Goal: Task Accomplishment & Management: Manage account settings

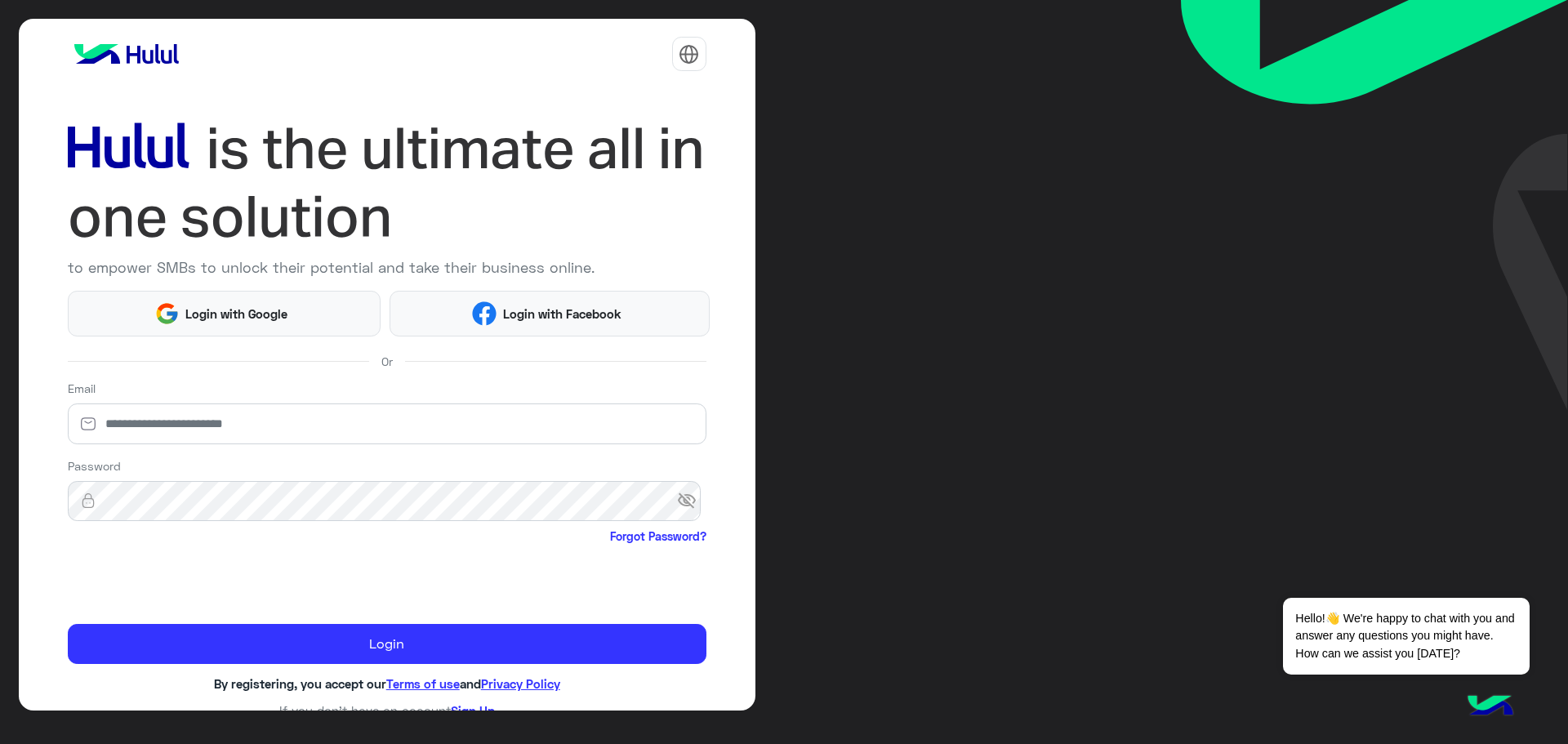
scroll to position [19, 0]
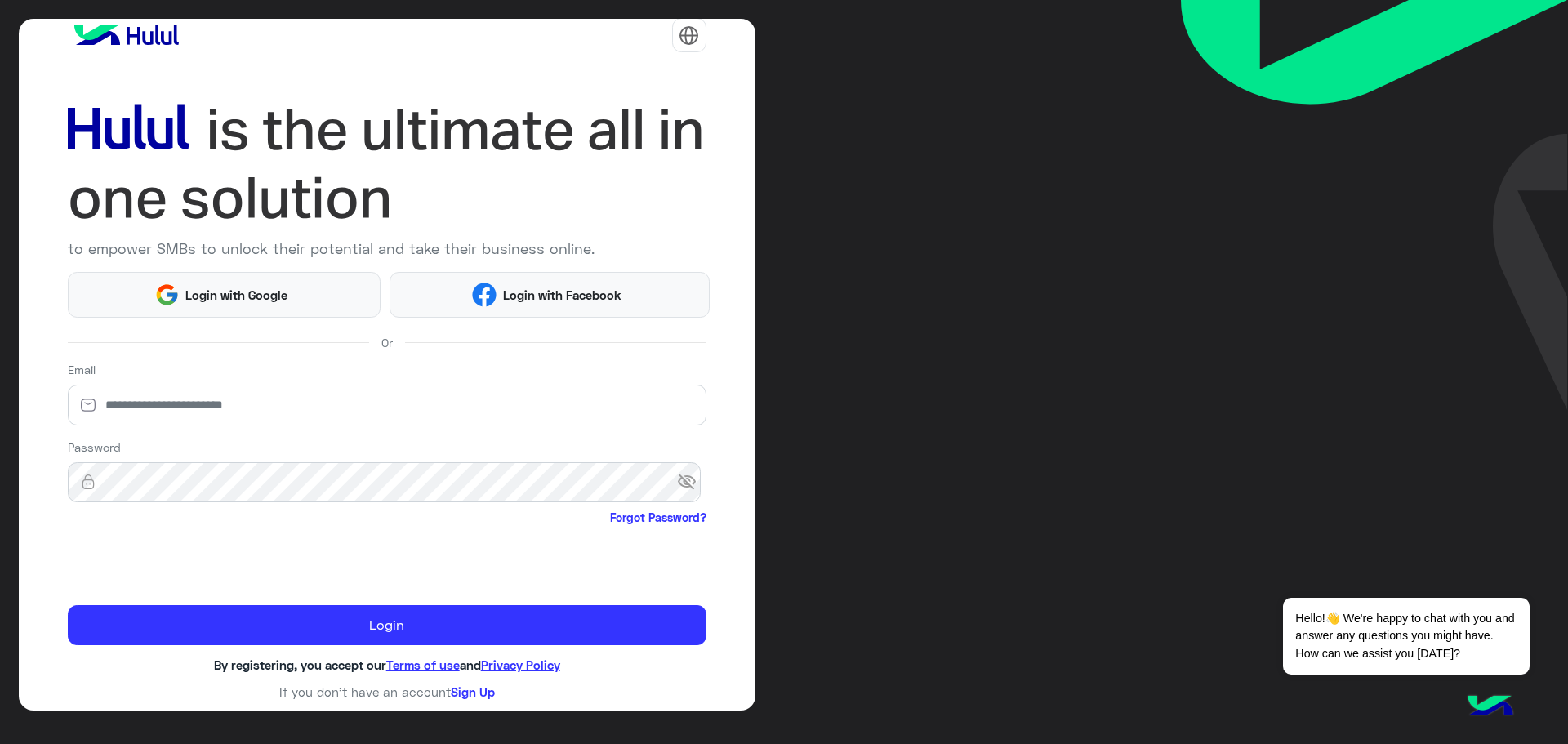
click at [694, 46] on div at bounding box center [690, 35] width 35 height 35
click at [654, 84] on button "عربي" at bounding box center [640, 77] width 119 height 28
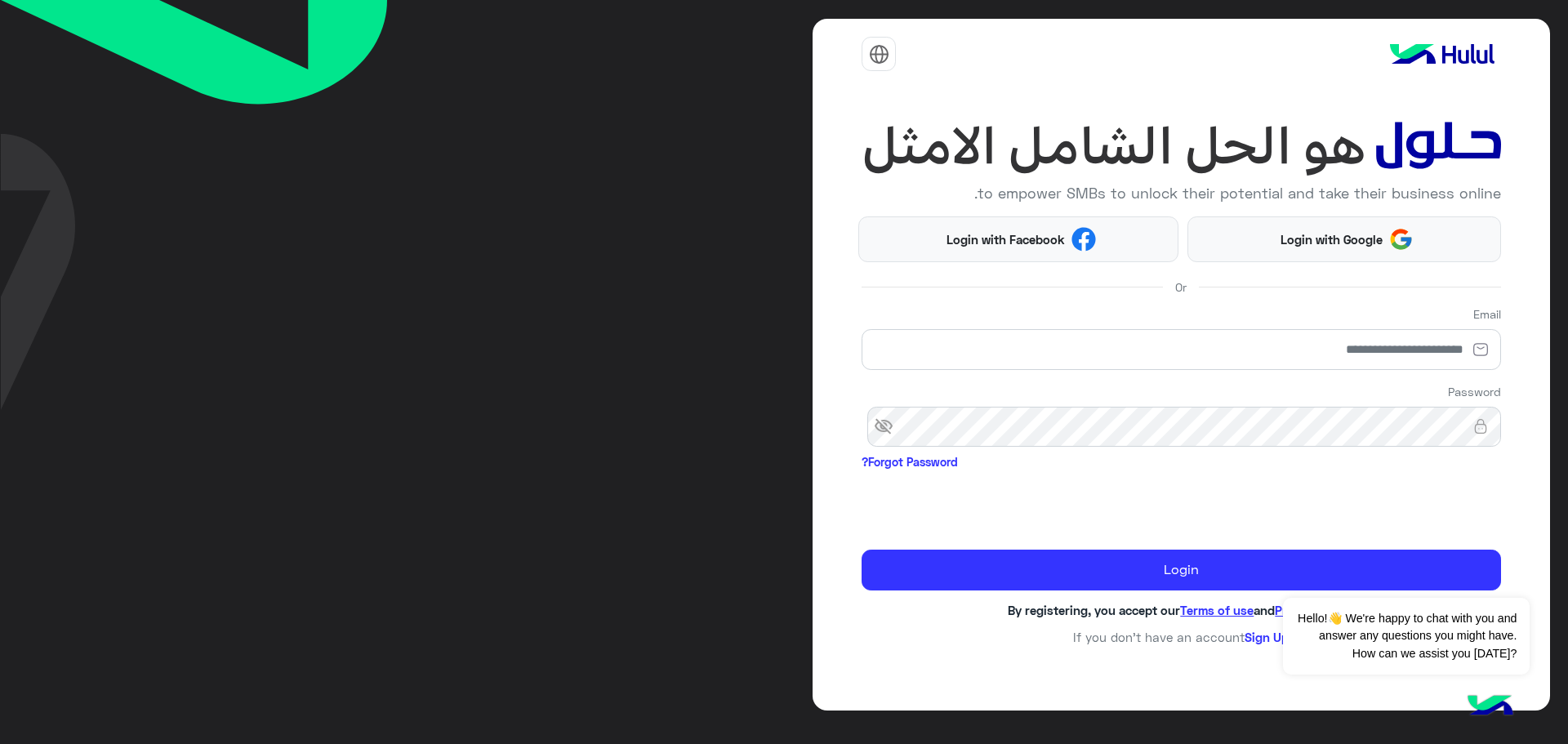
scroll to position [0, 0]
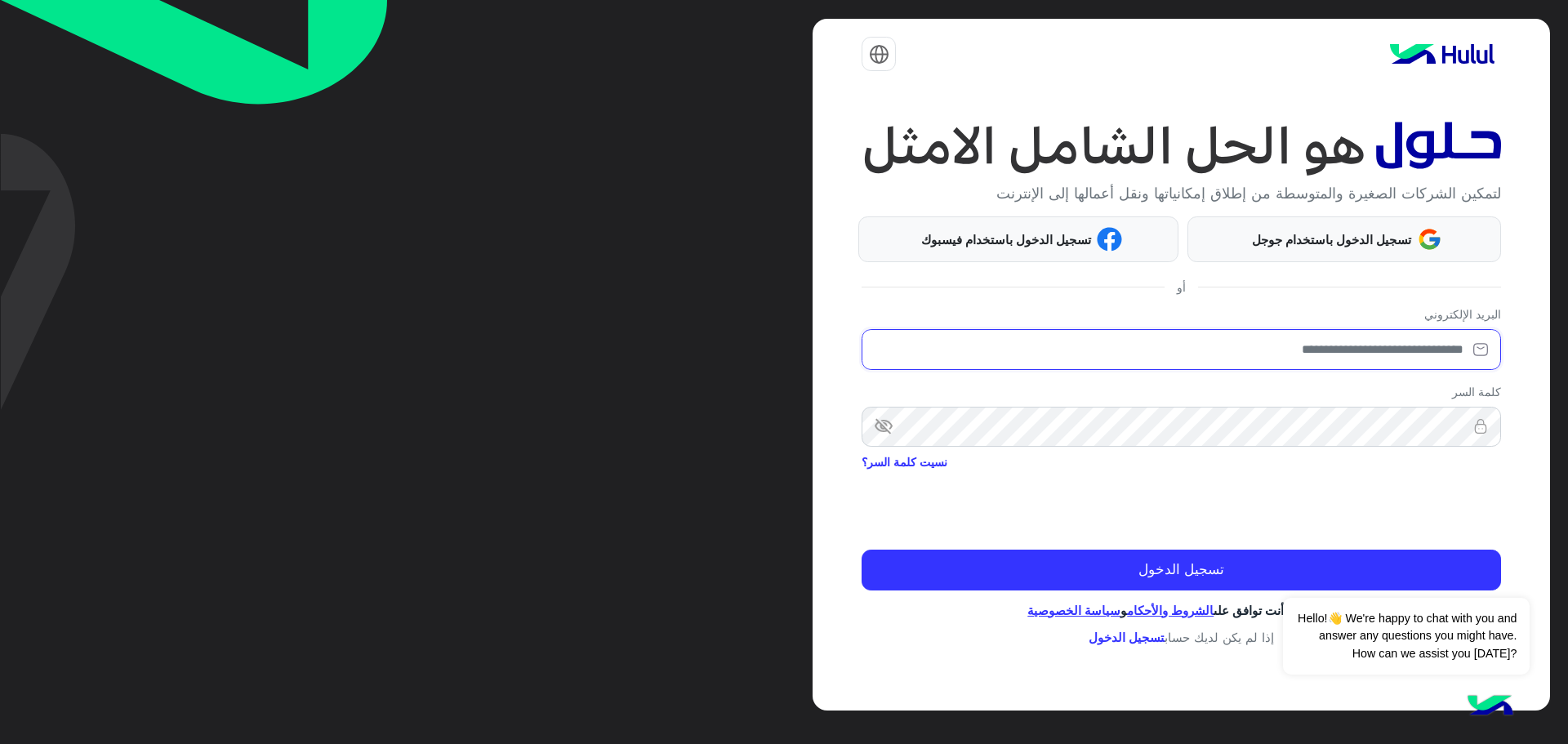
click at [1298, 365] on input "email" at bounding box center [1181, 349] width 639 height 41
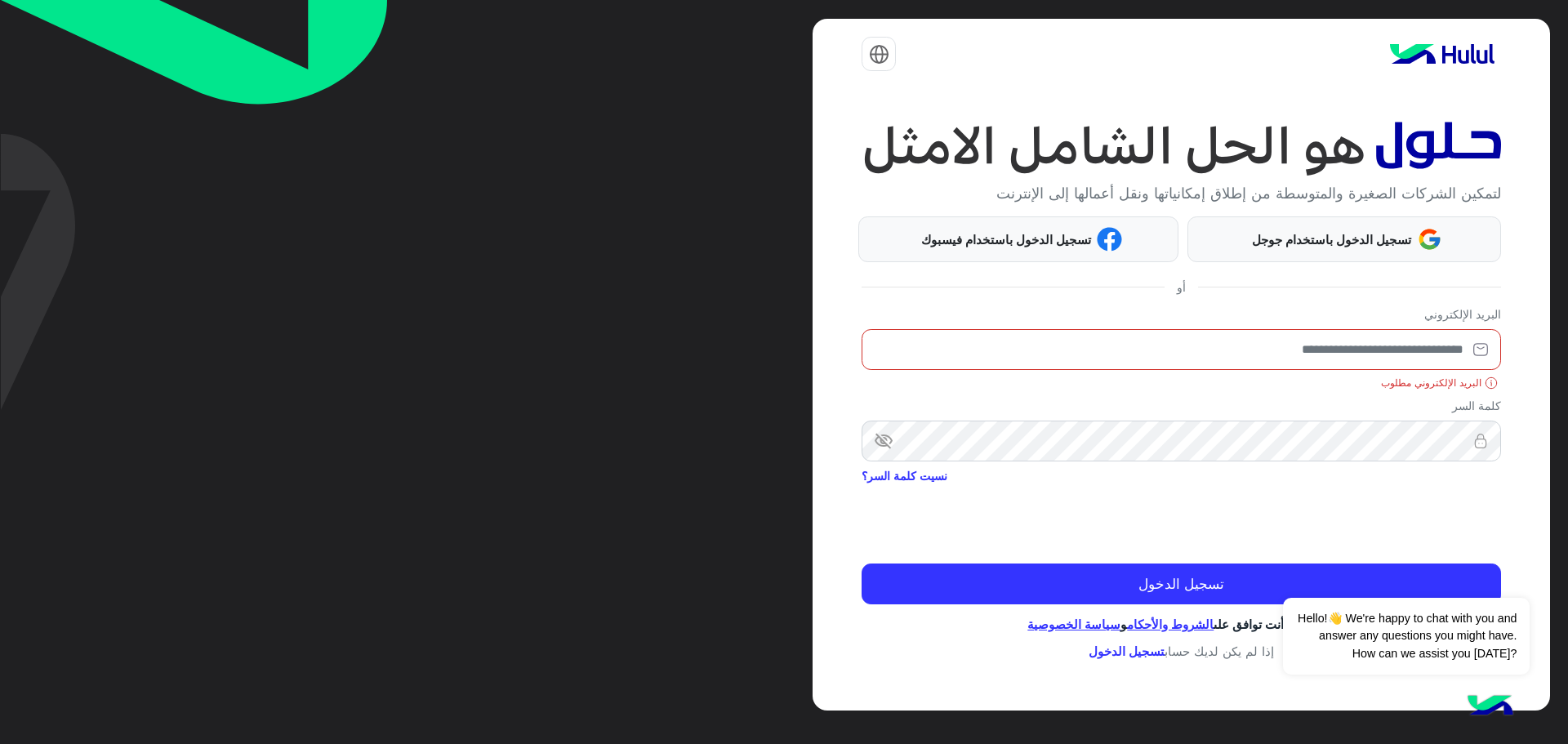
click at [1068, 364] on input "email" at bounding box center [1181, 349] width 639 height 41
paste input "**********"
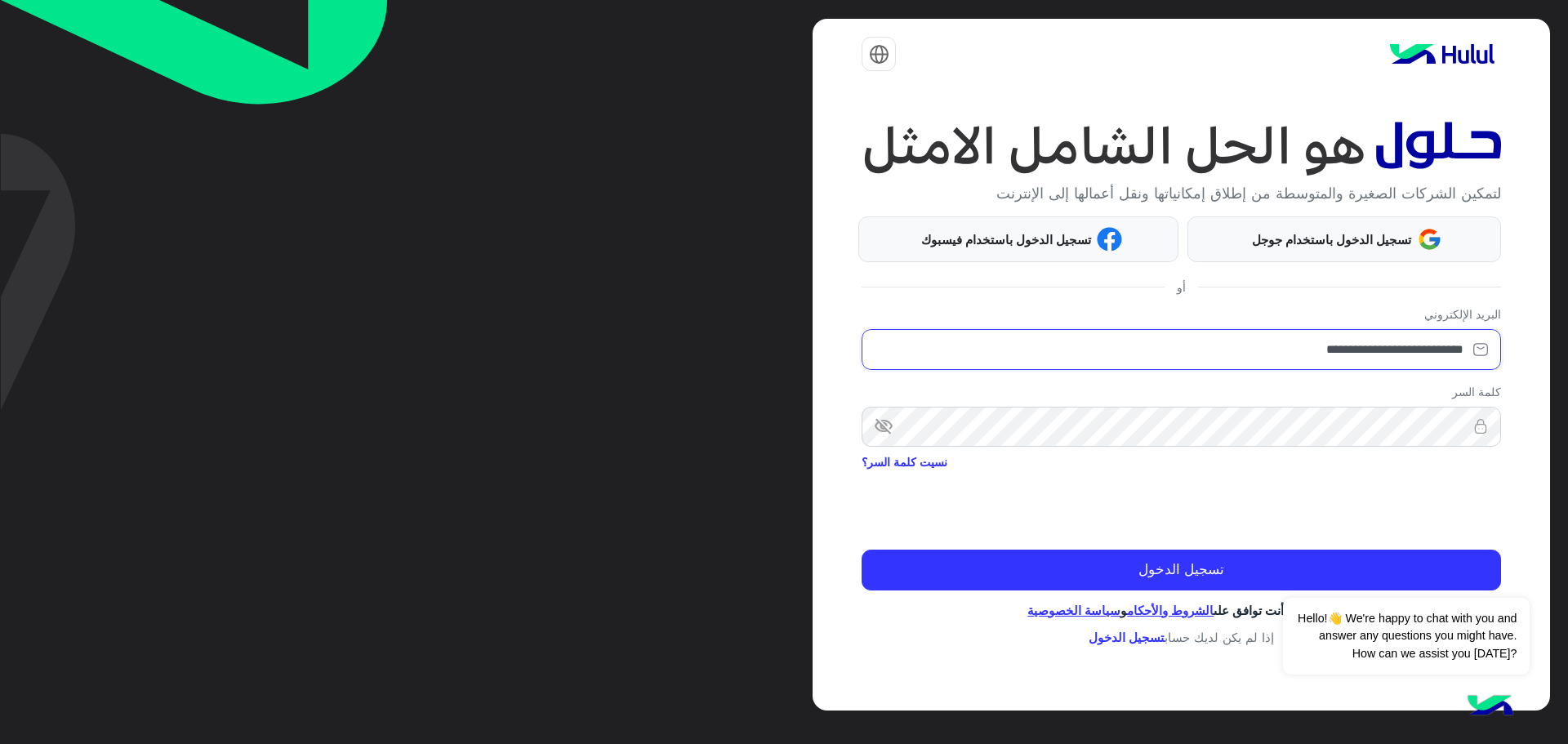
type input "**********"
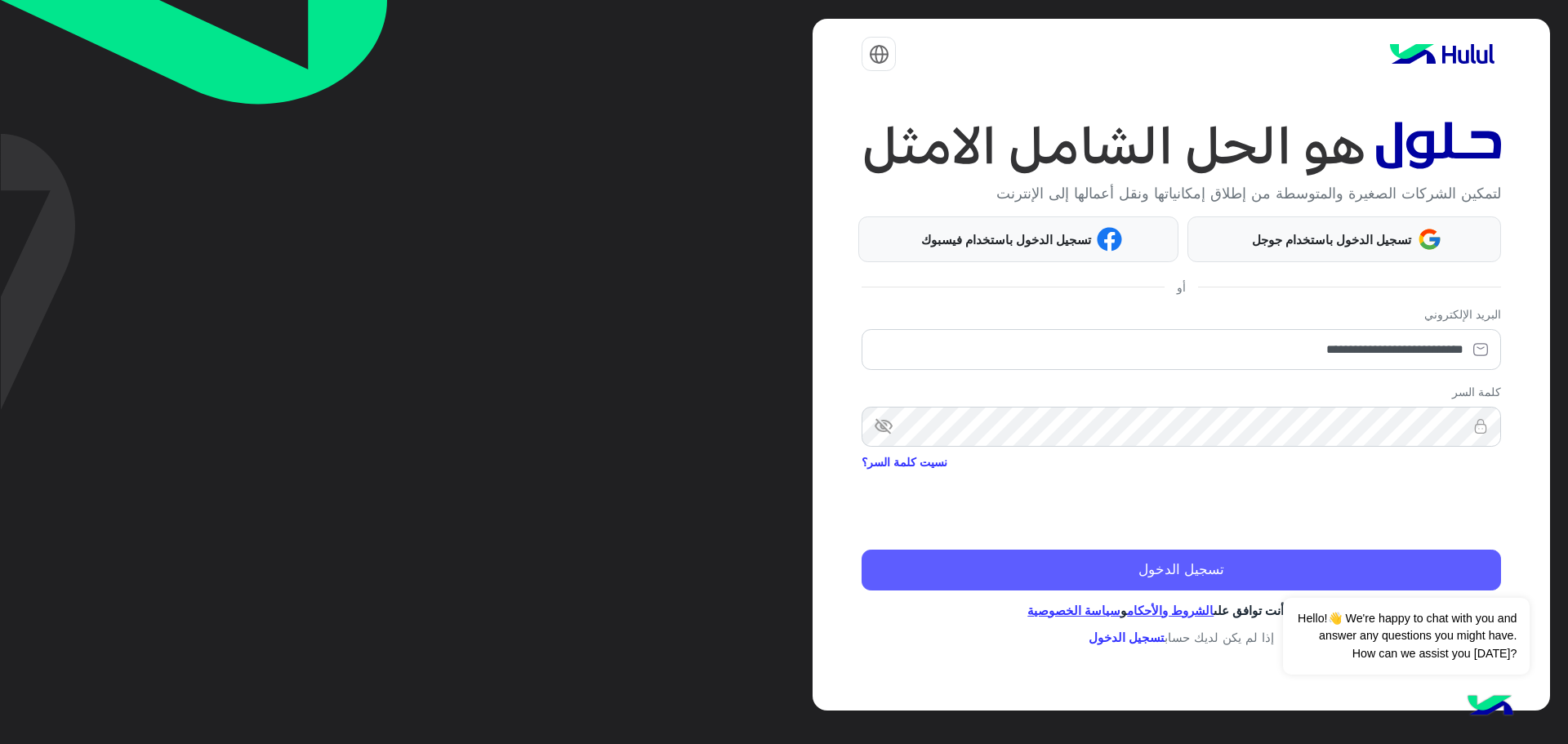
click at [1194, 573] on button "تسجيل الدخول" at bounding box center [1181, 570] width 639 height 41
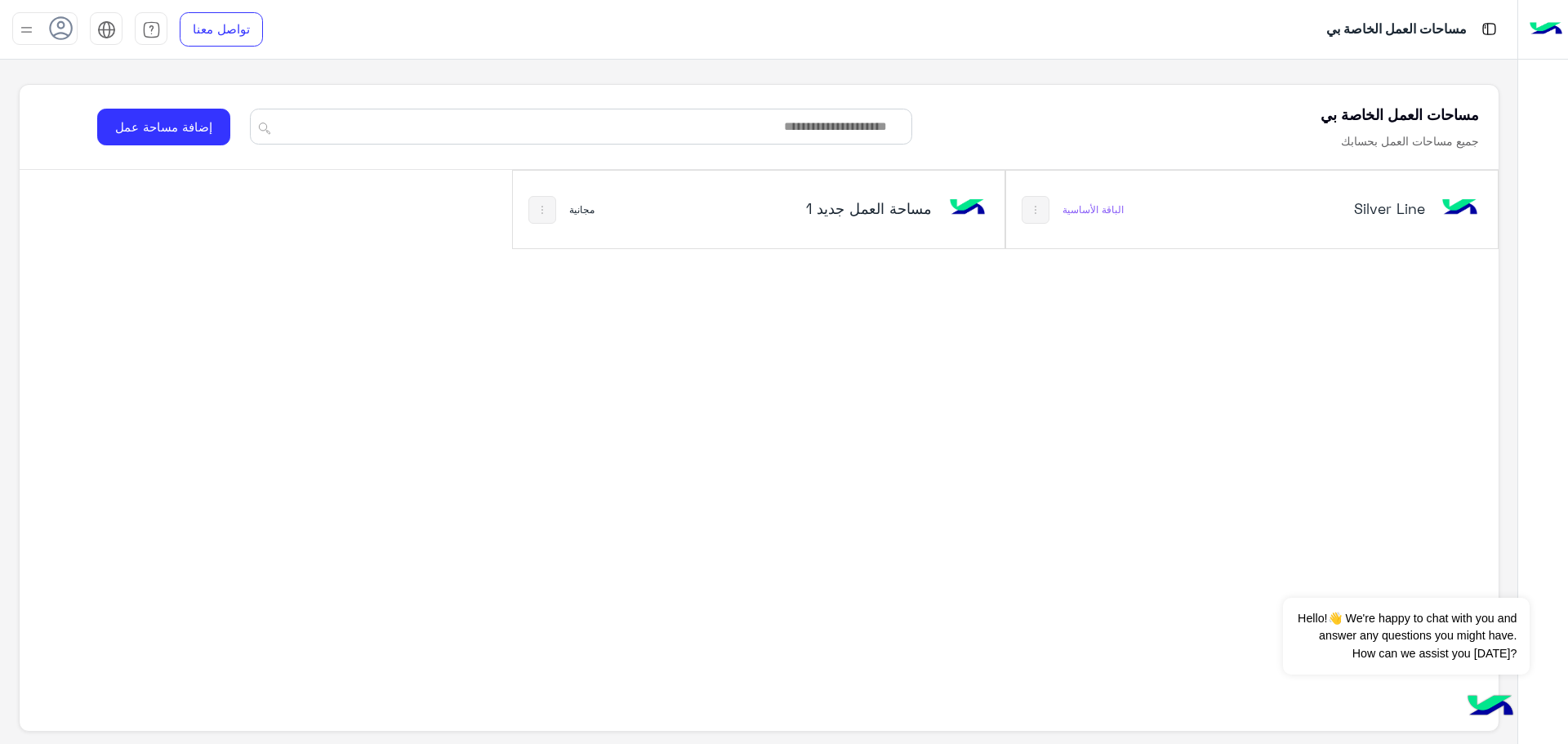
click at [1368, 207] on h5 "Silver Line" at bounding box center [1341, 208] width 166 height 20
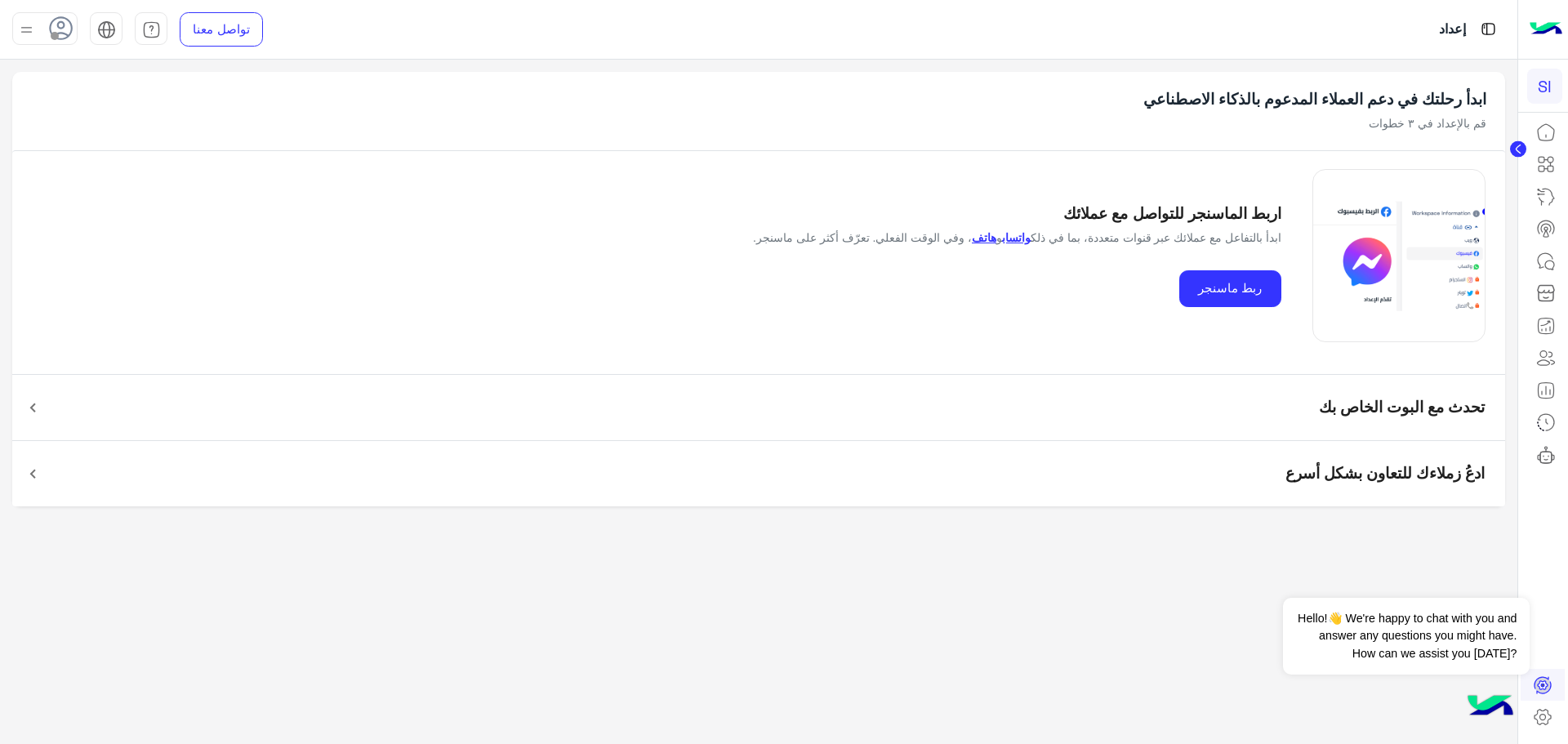
click at [1514, 144] on circle at bounding box center [1519, 149] width 16 height 16
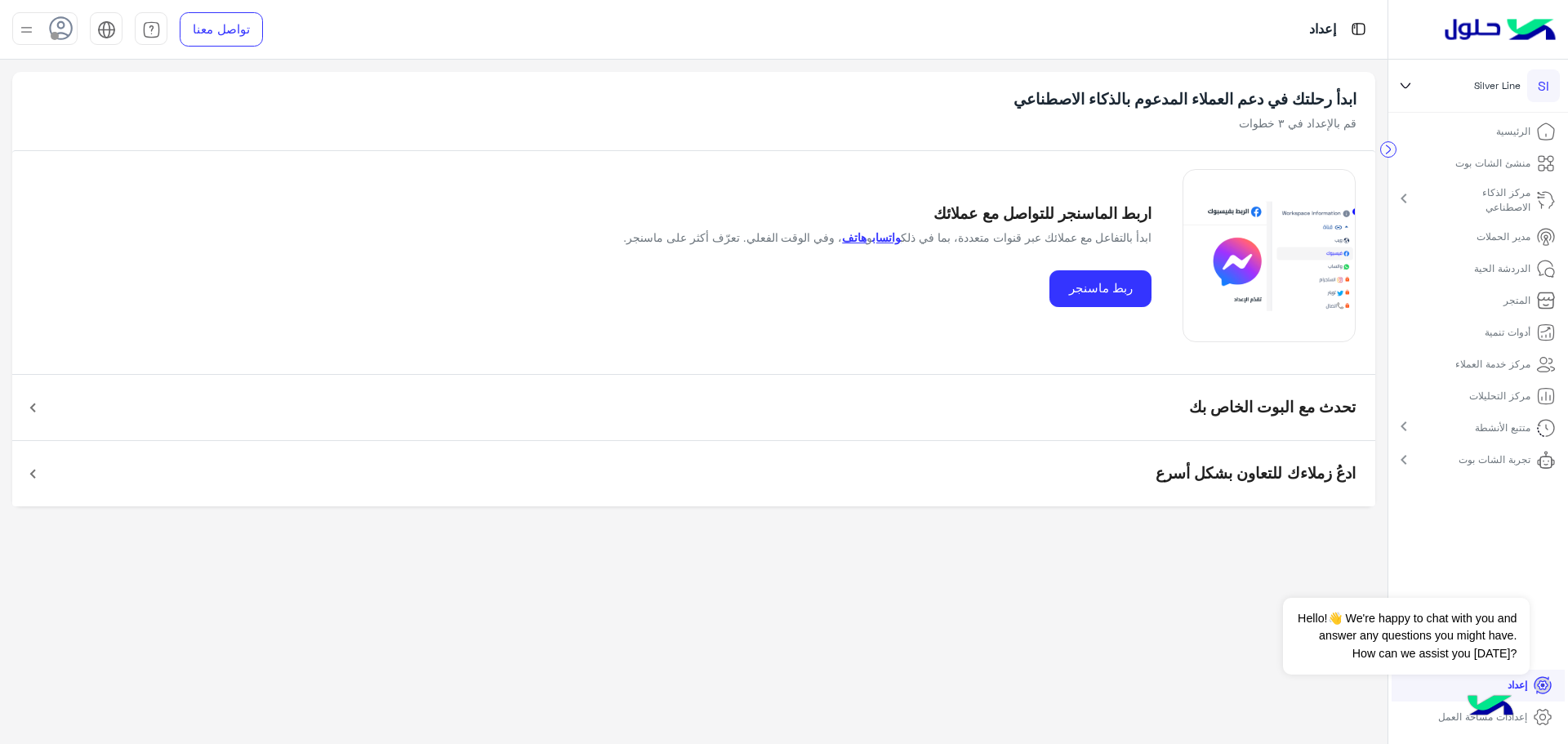
click at [1496, 685] on img at bounding box center [1490, 707] width 57 height 57
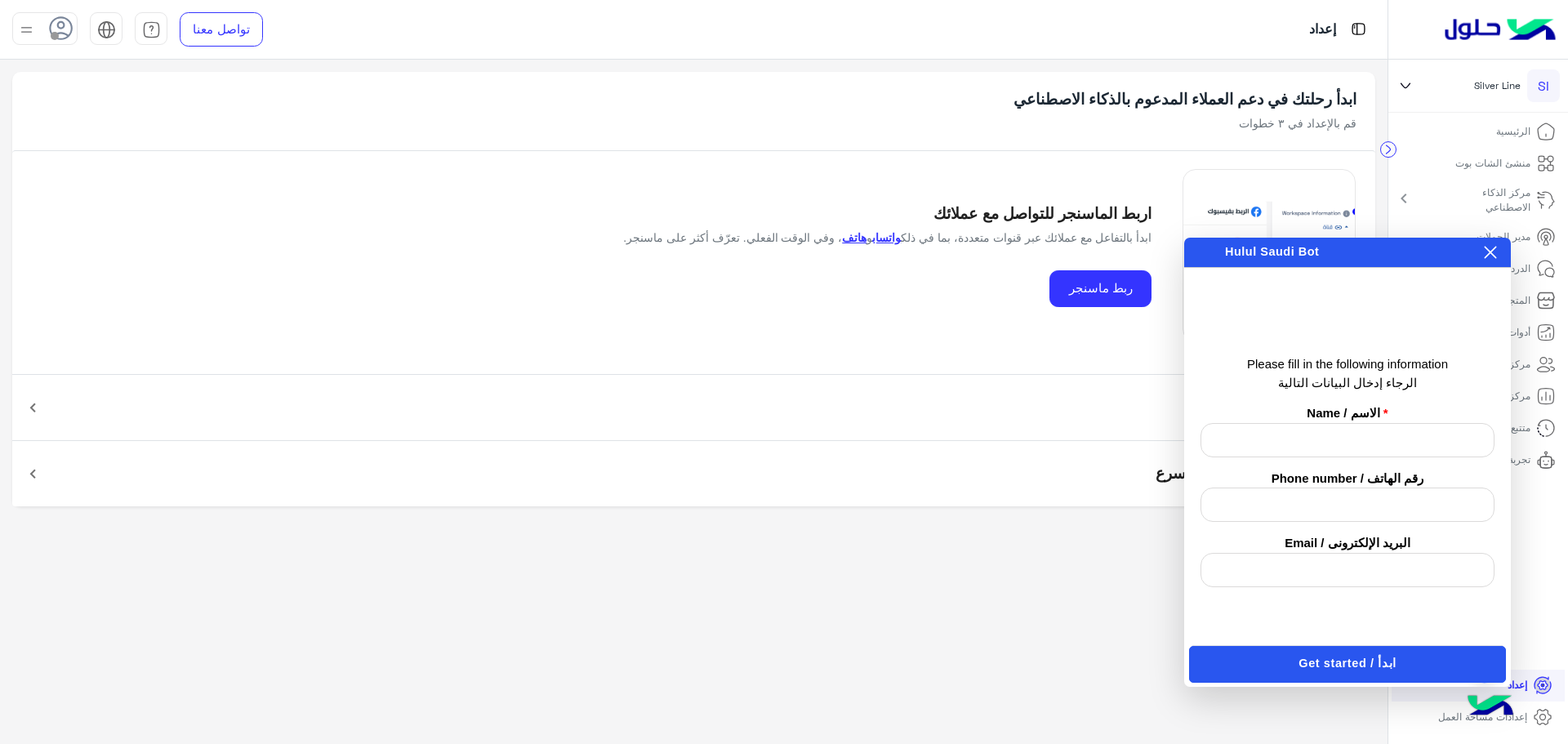
click at [1528, 717] on link "إعدادات مساحة العمل" at bounding box center [1495, 717] width 139 height 32
click at [1491, 248] on icon at bounding box center [1491, 252] width 13 height 13
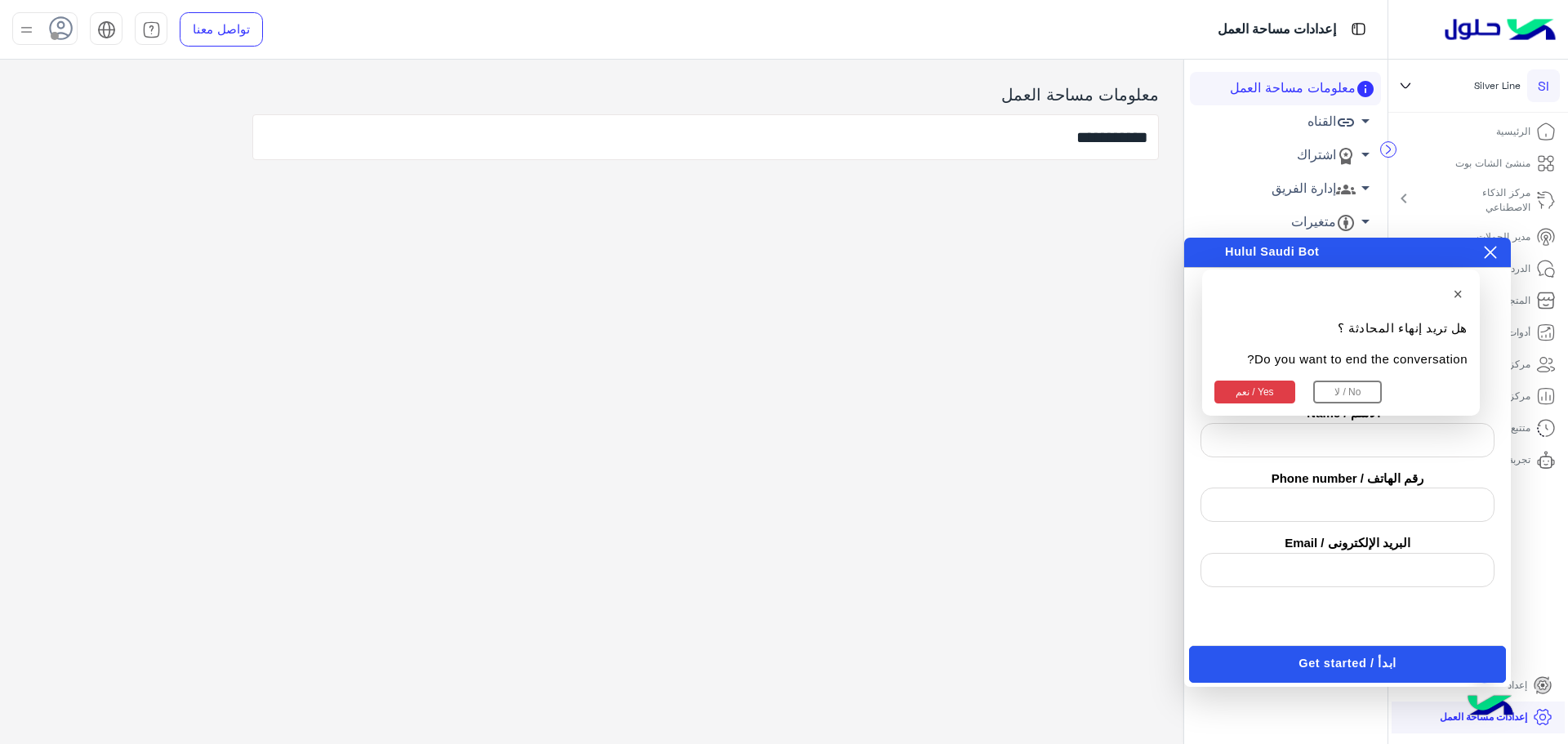
click at [1262, 400] on button "نعم / Yes" at bounding box center [1255, 392] width 81 height 23
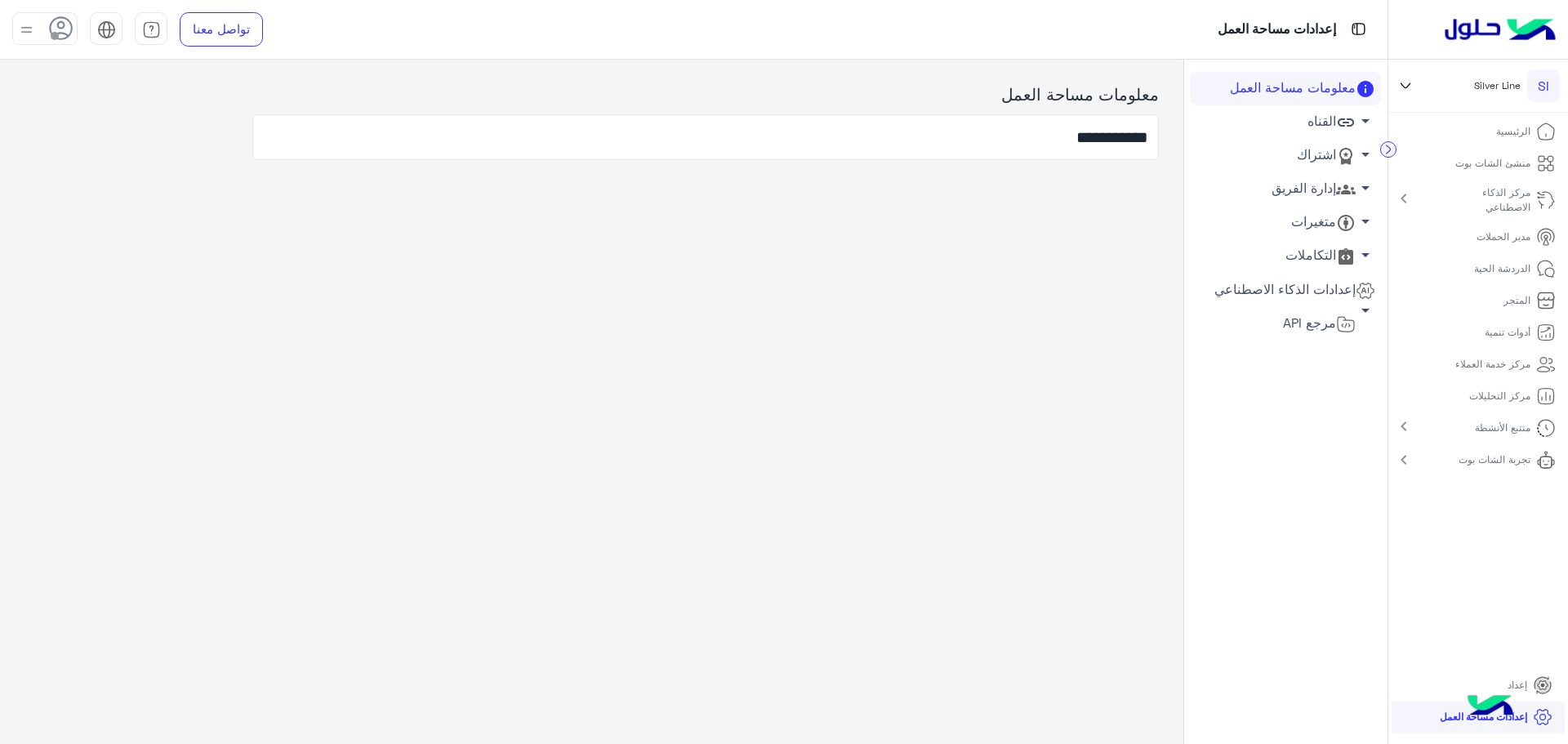
click at [1296, 183] on link "إدارة الفريق arrow_drop_down" at bounding box center [1285, 189] width 191 height 34
click at [1304, 219] on link "أعضاء الفريق" at bounding box center [1285, 220] width 191 height 29
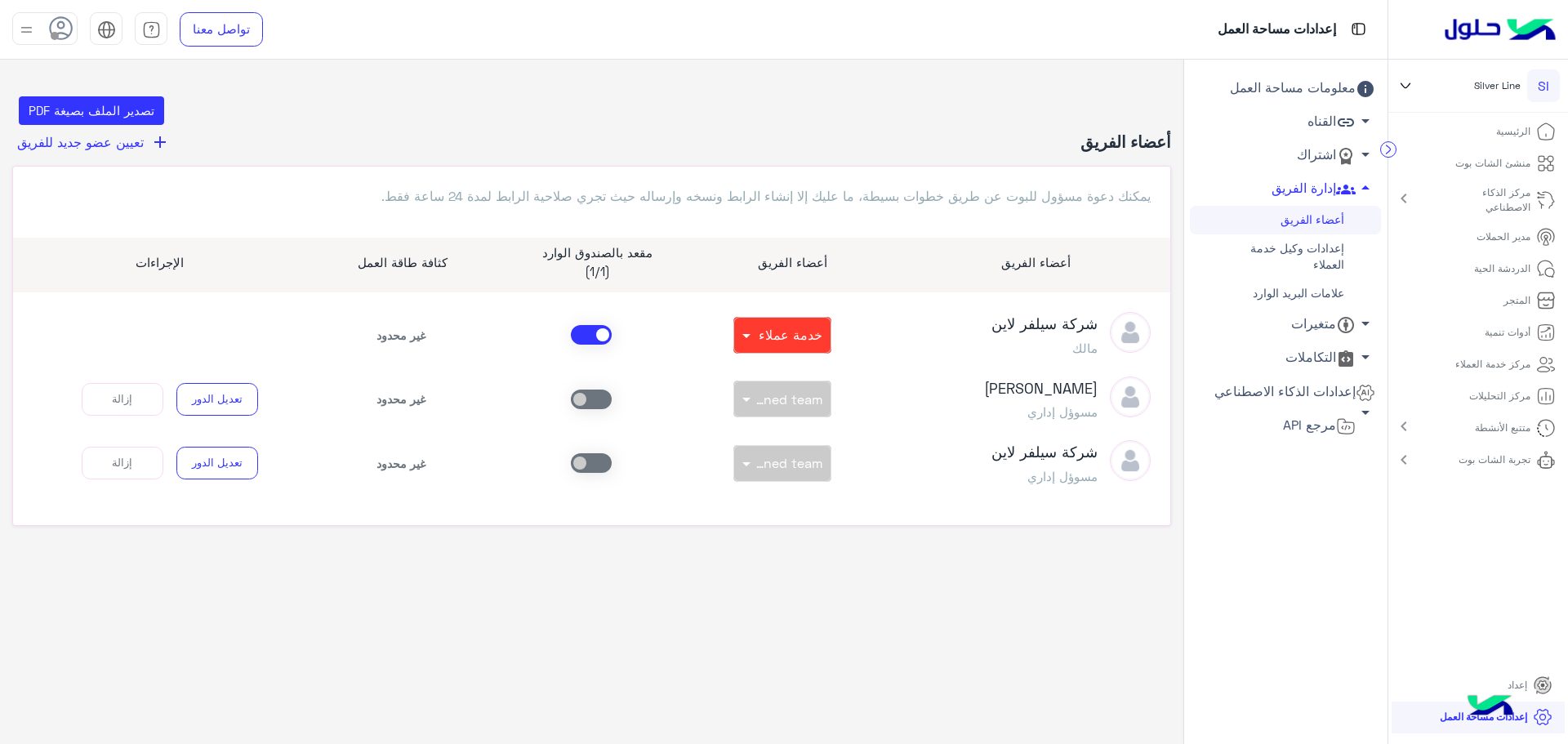
click at [142, 147] on span "تعيين عضو جديد للفريق" at bounding box center [81, 142] width 127 height 16
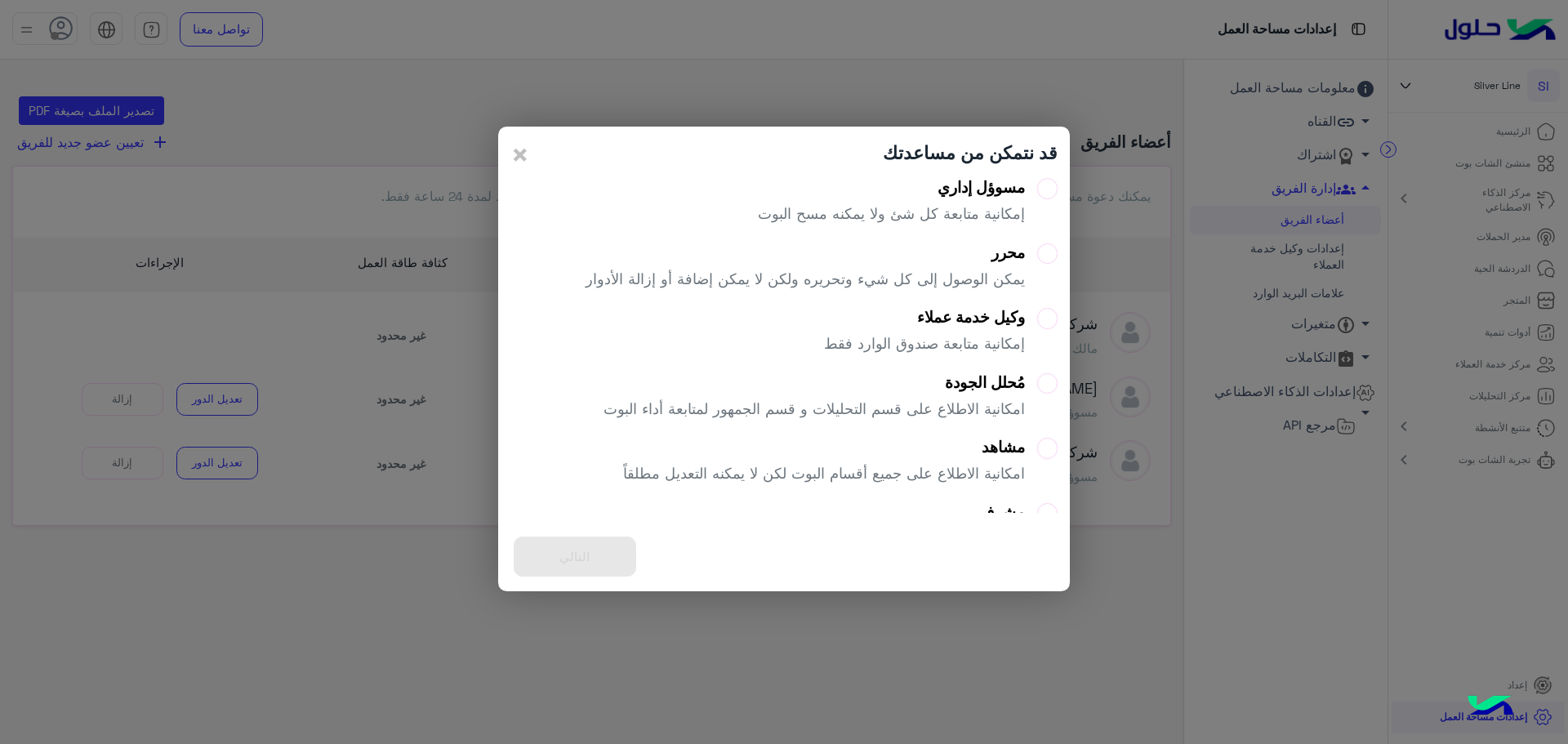
click at [1057, 197] on div "قد نتمكن من مساعدتك × مسوؤل إداري إمكانية متابعة كل شئ ولا يمكنه مسح البوت محرر…" at bounding box center [784, 359] width 572 height 465
click at [1054, 196] on label "مسوؤل إداري إمكانية متابعة كل شئ ولا يمكنه مسح البوت" at bounding box center [908, 207] width 300 height 58
click at [583, 558] on button "التالي" at bounding box center [574, 556] width 123 height 40
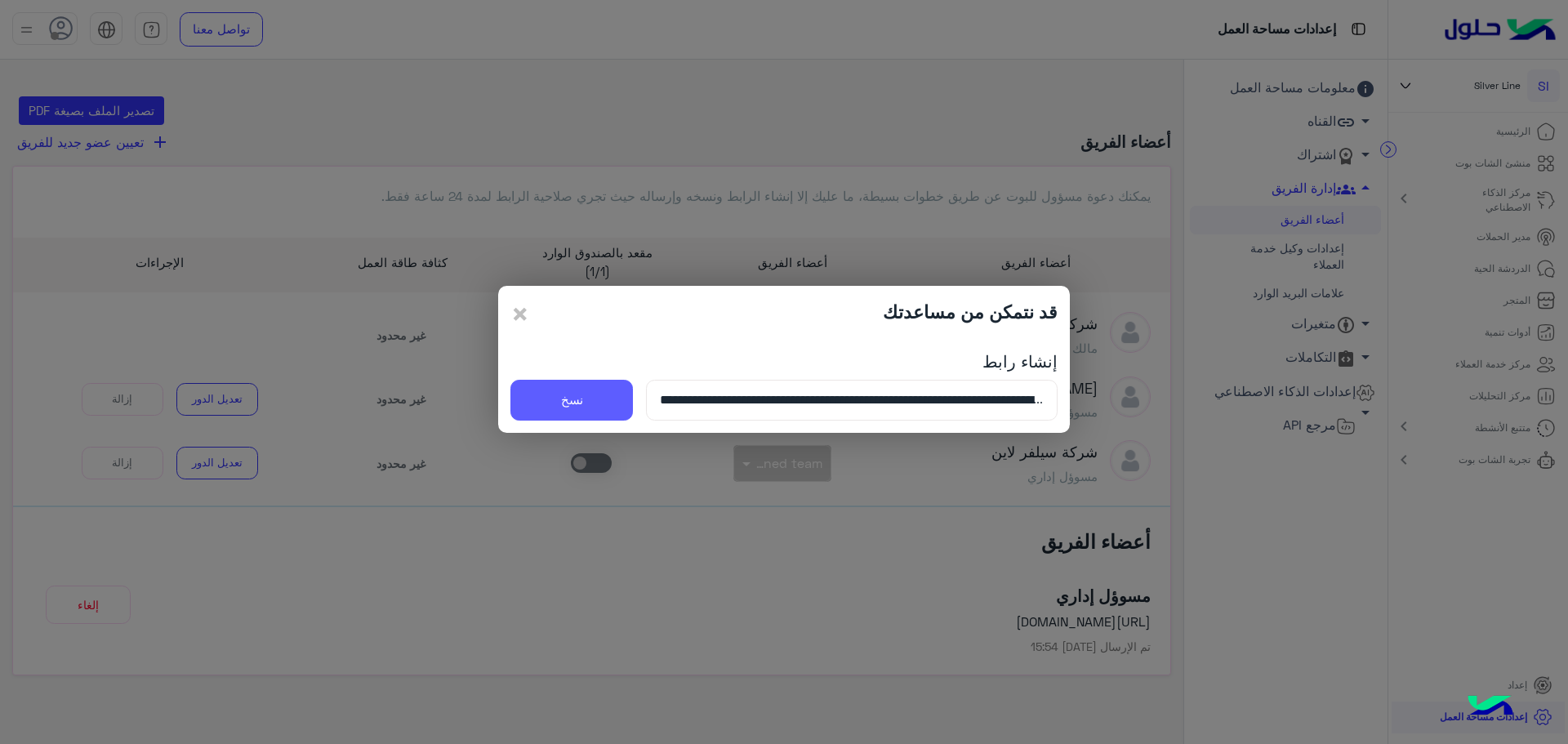
click at [616, 398] on button "نسخ" at bounding box center [571, 400] width 123 height 41
click at [528, 319] on span "×" at bounding box center [520, 313] width 20 height 37
